Goal: Find contact information: Find contact information

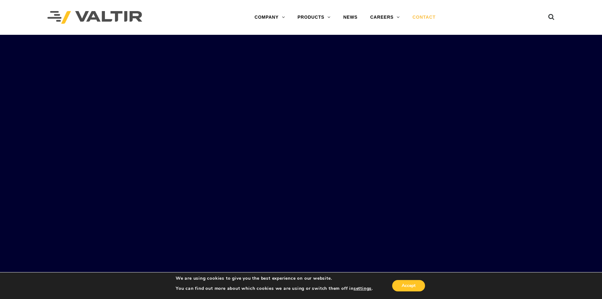
click at [436, 16] on link "CONTACT" at bounding box center [424, 17] width 36 height 13
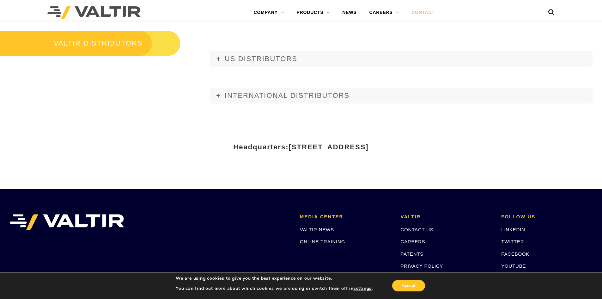
scroll to position [870, 0]
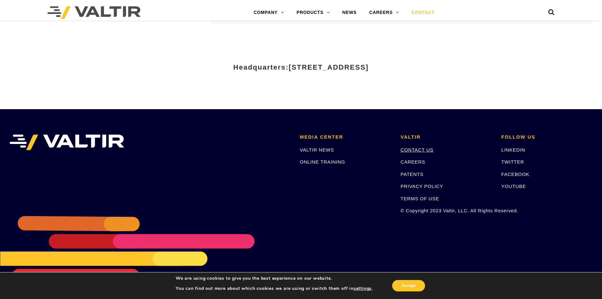
click at [427, 151] on link "CONTACT US" at bounding box center [417, 149] width 33 height 5
